Goal: Navigation & Orientation: Find specific page/section

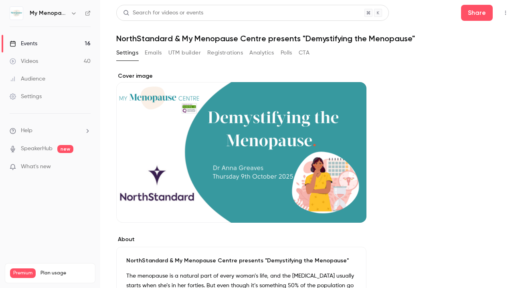
click at [28, 42] on div "Events" at bounding box center [24, 44] width 28 height 8
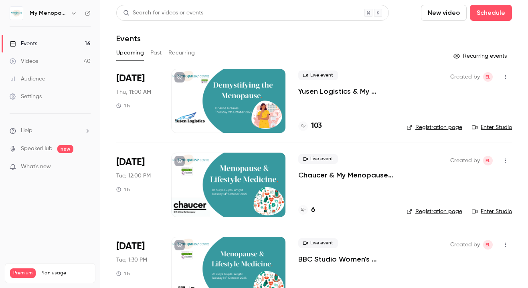
click at [155, 52] on button "Past" at bounding box center [156, 52] width 12 height 13
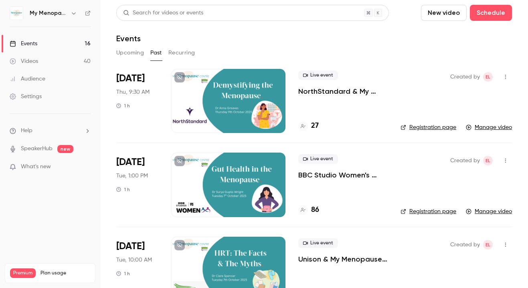
click at [128, 52] on button "Upcoming" at bounding box center [130, 52] width 28 height 13
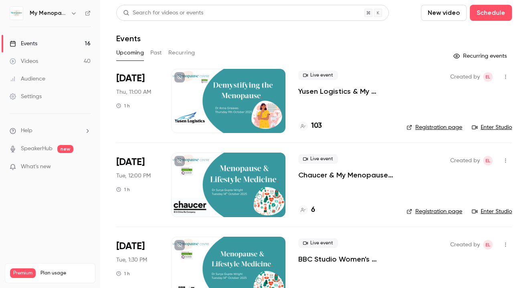
click at [238, 105] on div at bounding box center [228, 101] width 114 height 64
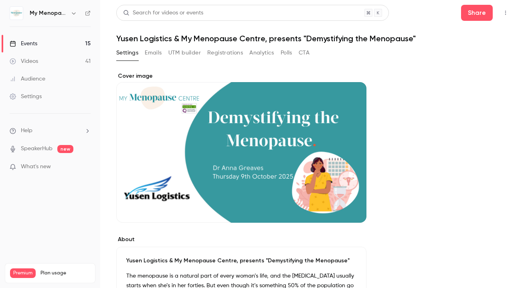
click at [505, 15] on icon "button" at bounding box center [505, 13] width 6 height 6
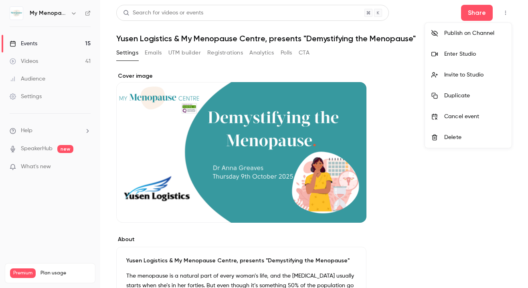
click at [463, 54] on div "Enter Studio" at bounding box center [474, 54] width 61 height 8
